Goal: Information Seeking & Learning: Learn about a topic

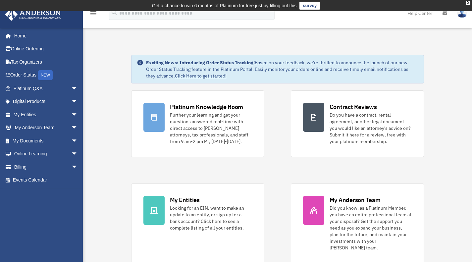
click at [26, 115] on link "My Entities arrow_drop_down" at bounding box center [46, 114] width 83 height 13
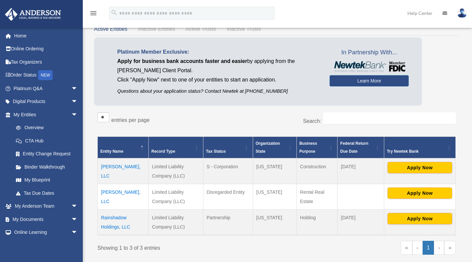
scroll to position [53, 0]
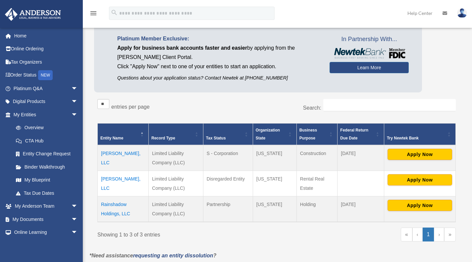
click at [112, 178] on td "[PERSON_NAME], LLC" at bounding box center [123, 183] width 51 height 25
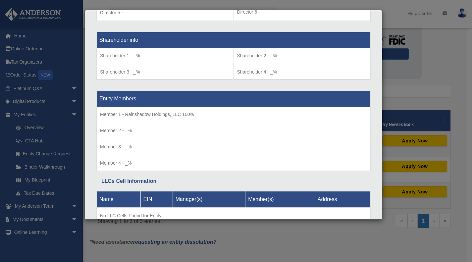
scroll to position [573, 0]
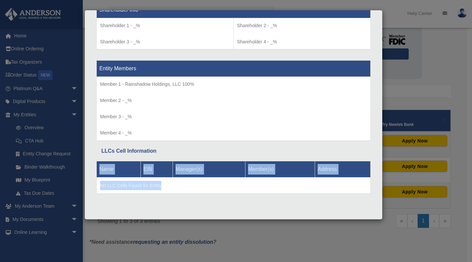
drag, startPoint x: 384, startPoint y: 207, endPoint x: 380, endPoint y: 200, distance: 8.9
click at [380, 200] on div "Details × Articles Sent Organizational Date" at bounding box center [236, 131] width 472 height 262
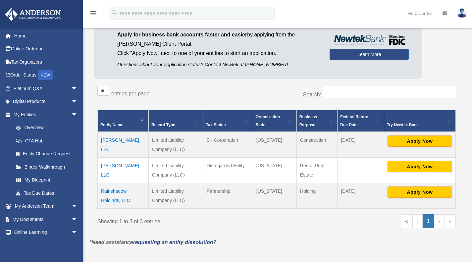
drag, startPoint x: 380, startPoint y: 200, endPoint x: 349, endPoint y: 235, distance: 46.8
click at [114, 191] on td "Rainshadow Holdings, LLC" at bounding box center [123, 196] width 51 height 26
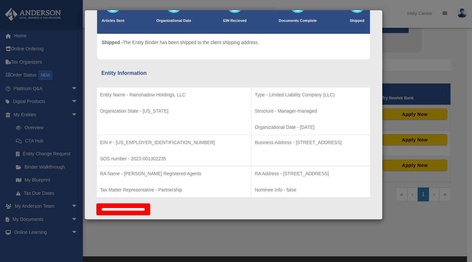
scroll to position [0, 0]
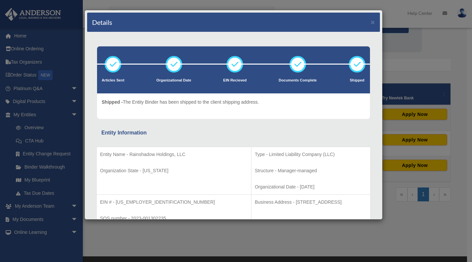
click at [316, 248] on div "Details × Articles Sent Organizational Date" at bounding box center [236, 131] width 472 height 262
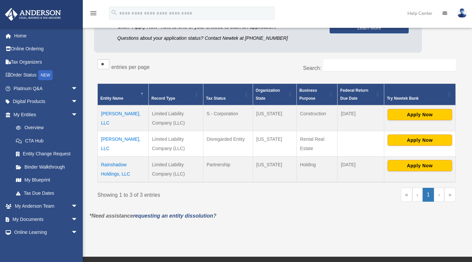
click at [71, 219] on span "arrow_drop_down" at bounding box center [77, 220] width 13 height 14
click at [25, 233] on link "Box" at bounding box center [48, 232] width 78 height 13
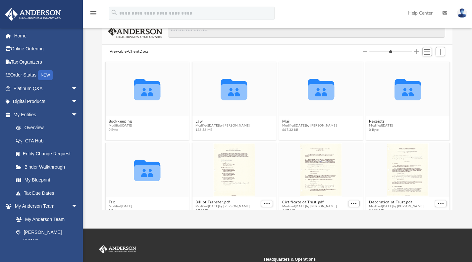
scroll to position [66, 0]
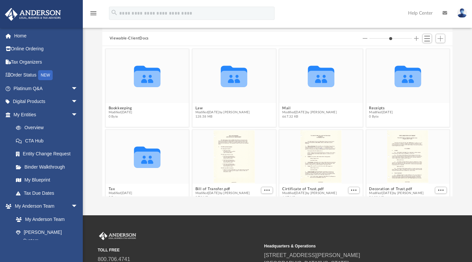
click at [152, 80] on icon "grid" at bounding box center [147, 76] width 26 height 21
click at [125, 108] on button "Bookkeeping" at bounding box center [120, 108] width 24 height 4
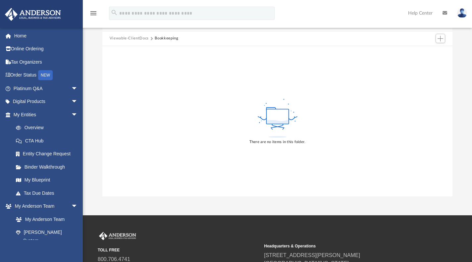
click at [123, 39] on button "Viewable-ClientDocs" at bounding box center [129, 38] width 39 height 6
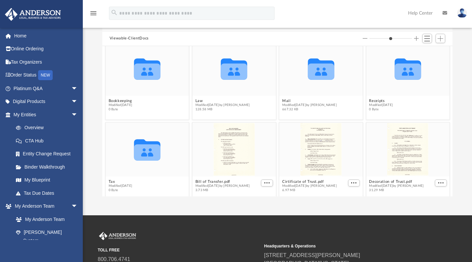
scroll to position [14, 0]
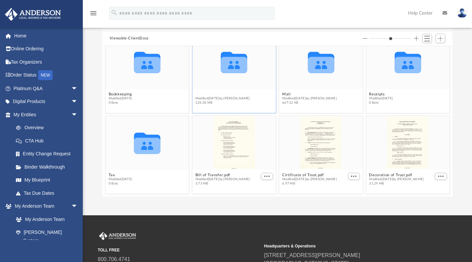
click at [195, 92] on button "Law" at bounding box center [222, 94] width 55 height 4
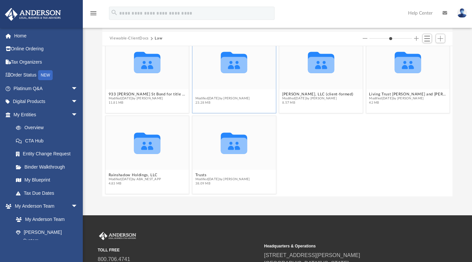
click at [211, 92] on button "933 Gilder St Trust Docs and management aggreement" at bounding box center [233, 94] width 77 height 4
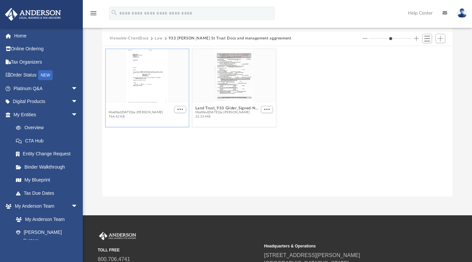
click at [148, 107] on button "933 Gilder_Management Agreement for Trust Real Estate.pdf" at bounding box center [140, 108] width 64 height 4
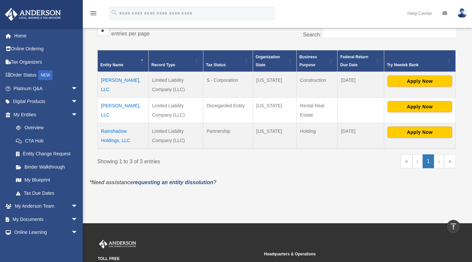
scroll to position [51, 0]
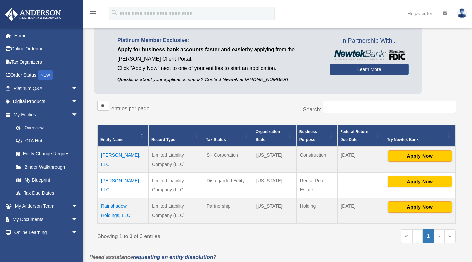
click at [71, 102] on span "arrow_drop_down" at bounding box center [77, 102] width 13 height 14
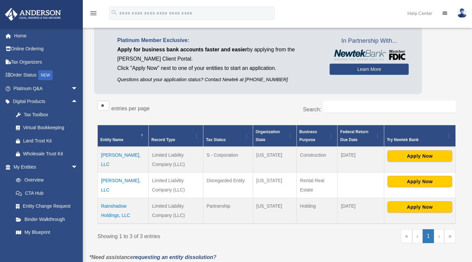
click at [51, 141] on div "Land Trust Kit" at bounding box center [51, 141] width 56 height 8
click at [38, 153] on div "Wholesale Trust Kit" at bounding box center [51, 154] width 56 height 8
click at [33, 87] on link "Platinum Q&A arrow_drop_down" at bounding box center [46, 88] width 83 height 13
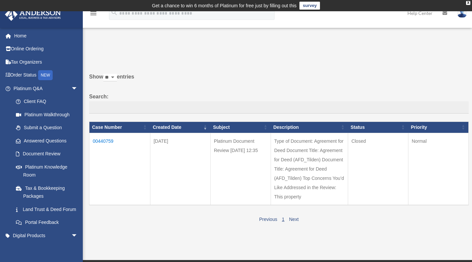
click at [35, 209] on link "Land Trust & Deed Forum" at bounding box center [46, 209] width 75 height 13
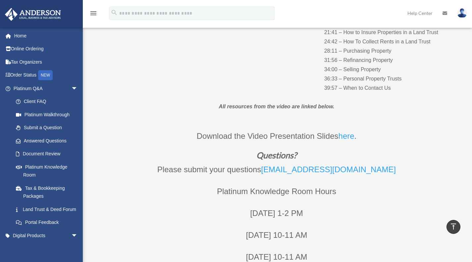
scroll to position [225, 0]
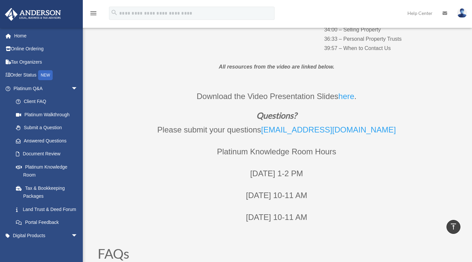
click at [347, 96] on link "here" at bounding box center [346, 98] width 16 height 12
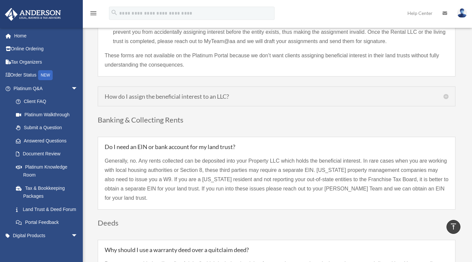
scroll to position [702, 0]
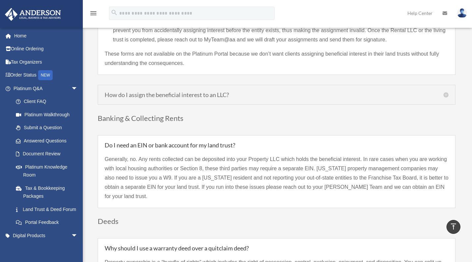
click at [34, 167] on link "Platinum Knowledge Room" at bounding box center [48, 170] width 78 height 21
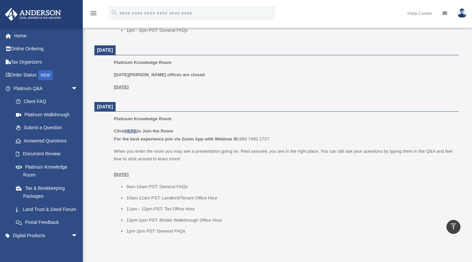
scroll to position [696, 0]
